Goal: Task Accomplishment & Management: Manage account settings

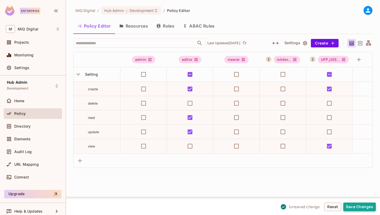
click at [359, 206] on button "Save Changes" at bounding box center [360, 206] width 32 height 8
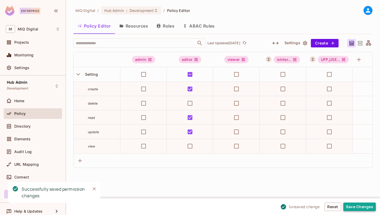
click at [358, 205] on button "Save Changes" at bounding box center [360, 206] width 32 height 8
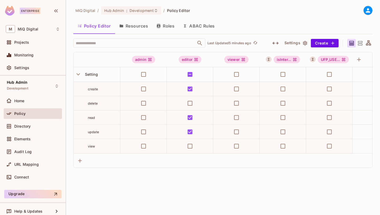
click at [369, 13] on icon at bounding box center [368, 10] width 7 height 7
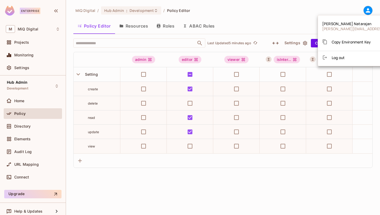
click at [331, 10] on div at bounding box center [190, 107] width 380 height 215
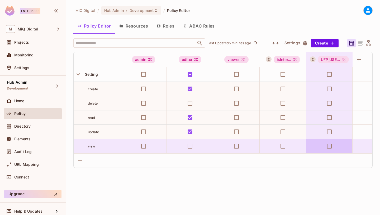
click at [331, 151] on td at bounding box center [329, 146] width 47 height 14
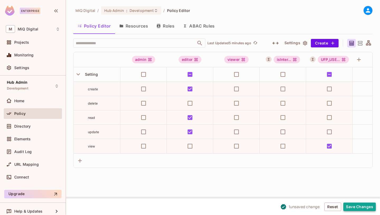
click at [359, 207] on button "Save Changes" at bounding box center [360, 206] width 32 height 8
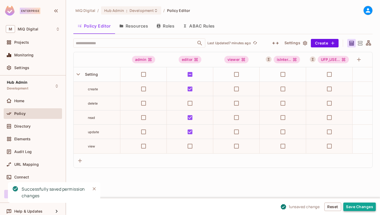
click at [351, 203] on button "Save Changes" at bounding box center [360, 206] width 32 height 8
